Goal: Task Accomplishment & Management: Manage account settings

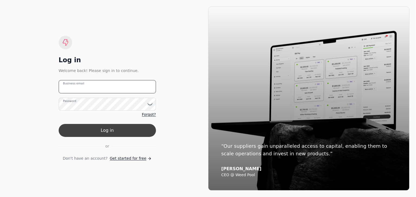
type email "[EMAIL_ADDRESS][DOMAIN_NAME]"
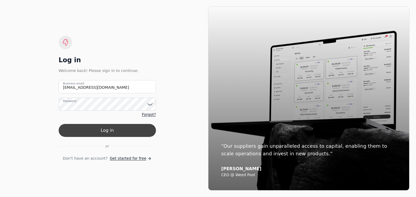
click at [116, 129] on button "Log in" at bounding box center [107, 130] width 97 height 13
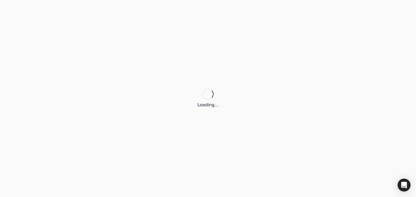
click at [149, 104] on div "Loading..." at bounding box center [208, 98] width 416 height 19
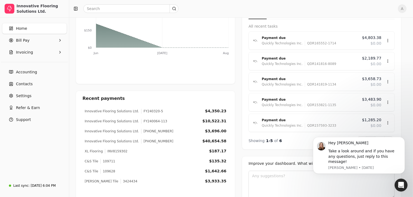
scroll to position [103, 0]
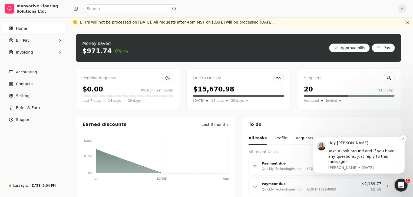
click at [360, 164] on div "Hey Ann 👋 Take a look around and if you have any questions, just reply to this …" at bounding box center [364, 155] width 73 height 30
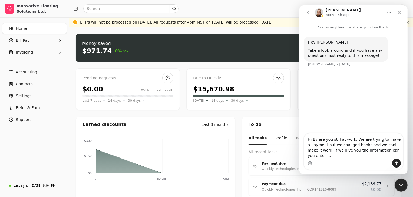
click at [348, 156] on textarea "Hi Ev are you still at work. We are trying to make a payment but we changed ban…" at bounding box center [353, 145] width 99 height 25
click at [324, 158] on textarea "Hi Ev are you still at work. We are trying to make a payment but we changed ban…" at bounding box center [353, 145] width 99 height 25
type textarea "Hi Ev are you still at work. We are trying to make a payment but we changed ban…"
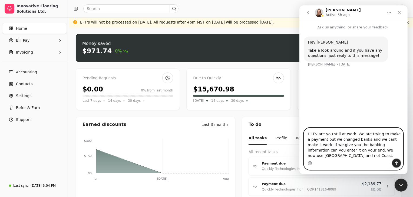
click at [395, 161] on button "Send a message…" at bounding box center [396, 163] width 9 height 9
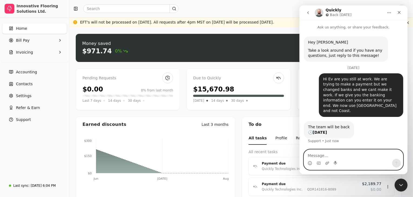
scroll to position [4, 0]
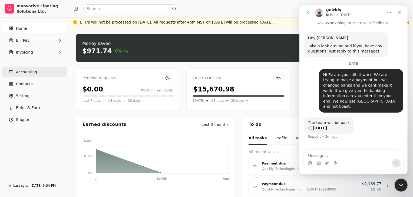
click at [30, 71] on span "Accounting" at bounding box center [26, 72] width 21 height 6
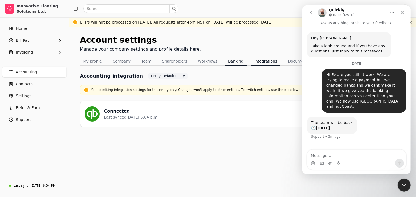
click at [226, 62] on button "Banking" at bounding box center [236, 61] width 22 height 9
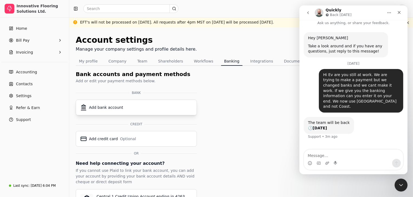
click at [114, 107] on div "Add bank account" at bounding box center [106, 108] width 34 height 6
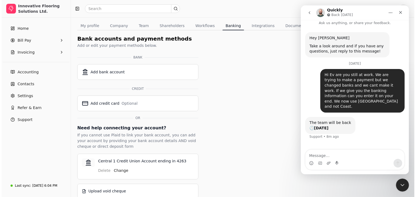
scroll to position [43, 0]
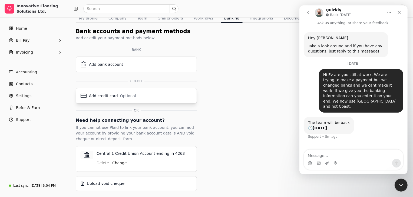
click at [110, 94] on div "Add credit card" at bounding box center [103, 96] width 29 height 6
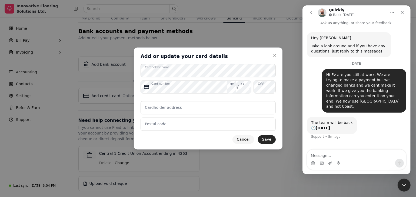
click at [242, 140] on button "Cancel" at bounding box center [243, 139] width 21 height 9
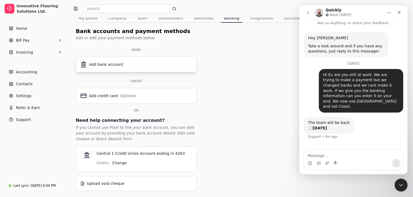
click at [117, 64] on div "Add bank account" at bounding box center [106, 65] width 34 height 6
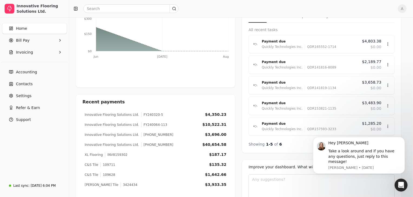
scroll to position [130, 0]
